Goal: Information Seeking & Learning: Learn about a topic

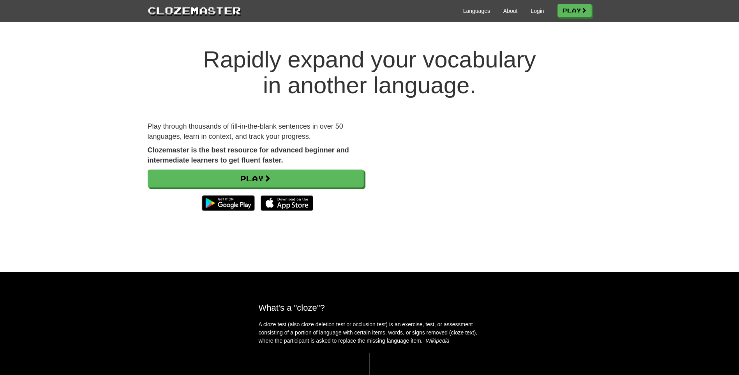
scroll to position [78, 0]
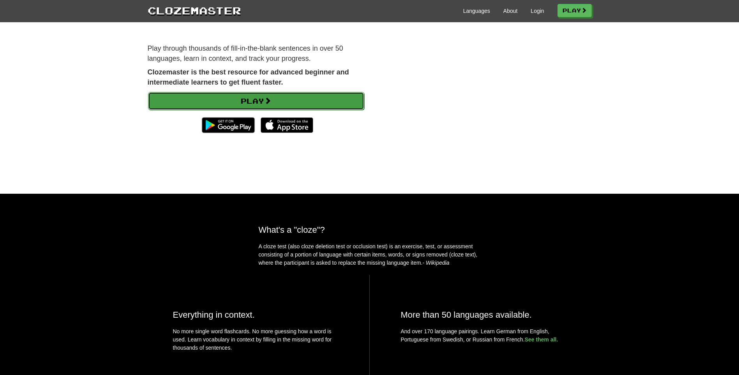
click at [301, 100] on link "Play" at bounding box center [256, 101] width 216 height 18
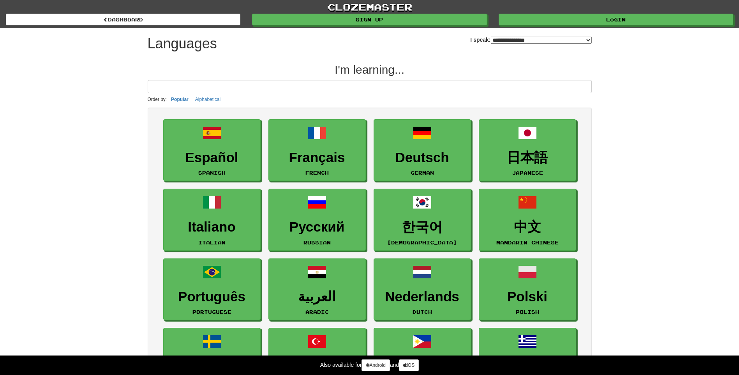
select select "*******"
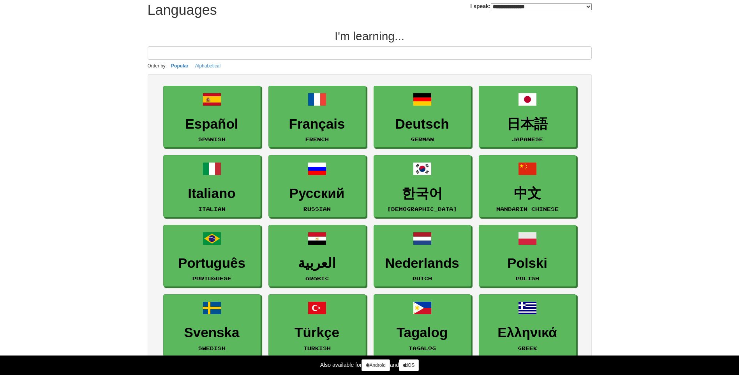
scroll to position [10, 0]
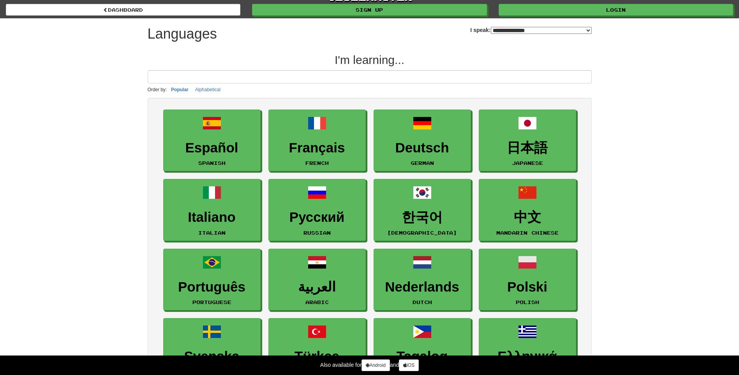
click at [376, 76] on input at bounding box center [370, 76] width 444 height 13
click at [375, 77] on input at bounding box center [370, 76] width 444 height 13
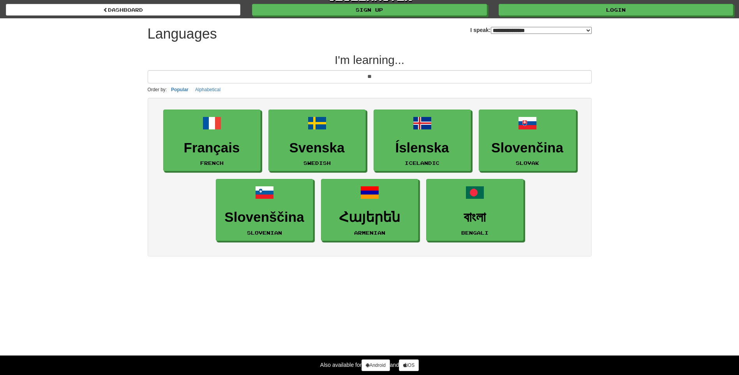
type input "*"
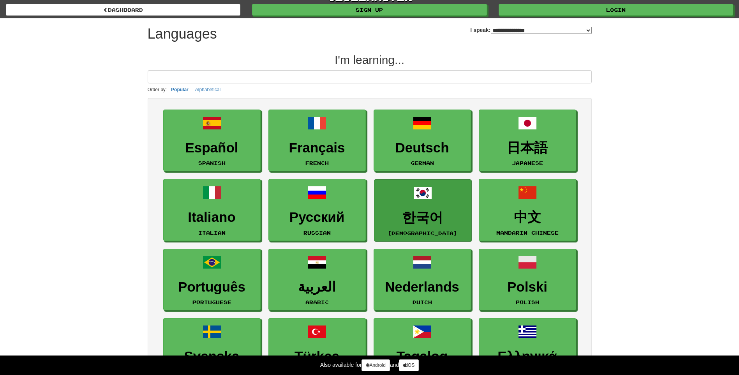
scroll to position [88, 0]
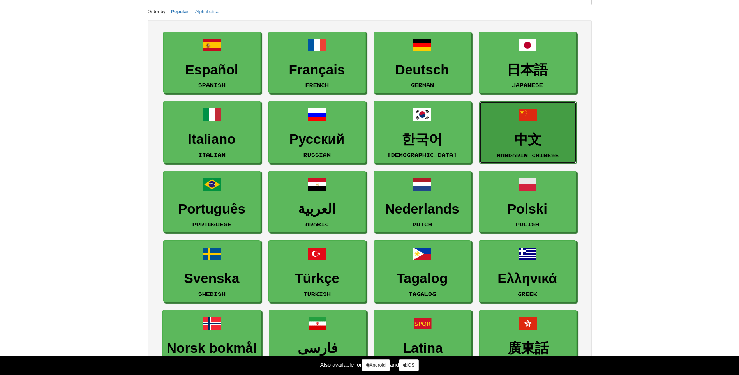
click at [519, 135] on h3 "中文" at bounding box center [527, 139] width 89 height 15
click at [530, 139] on h3 "中文" at bounding box center [527, 139] width 89 height 15
click at [515, 153] on small "Mandarin Chinese" at bounding box center [527, 154] width 62 height 5
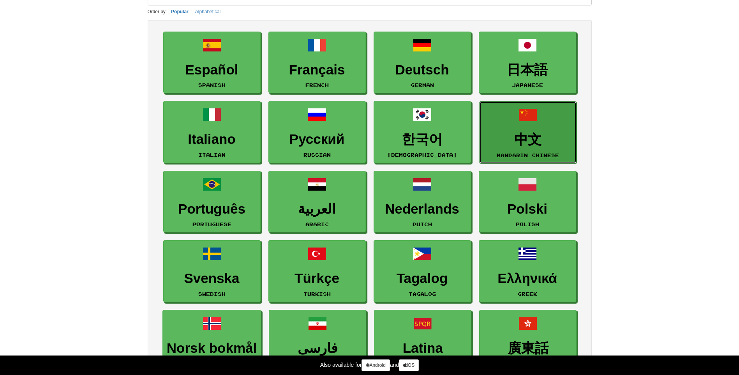
click at [515, 153] on small "Mandarin Chinese" at bounding box center [527, 154] width 62 height 5
